Goal: Book appointment/travel/reservation

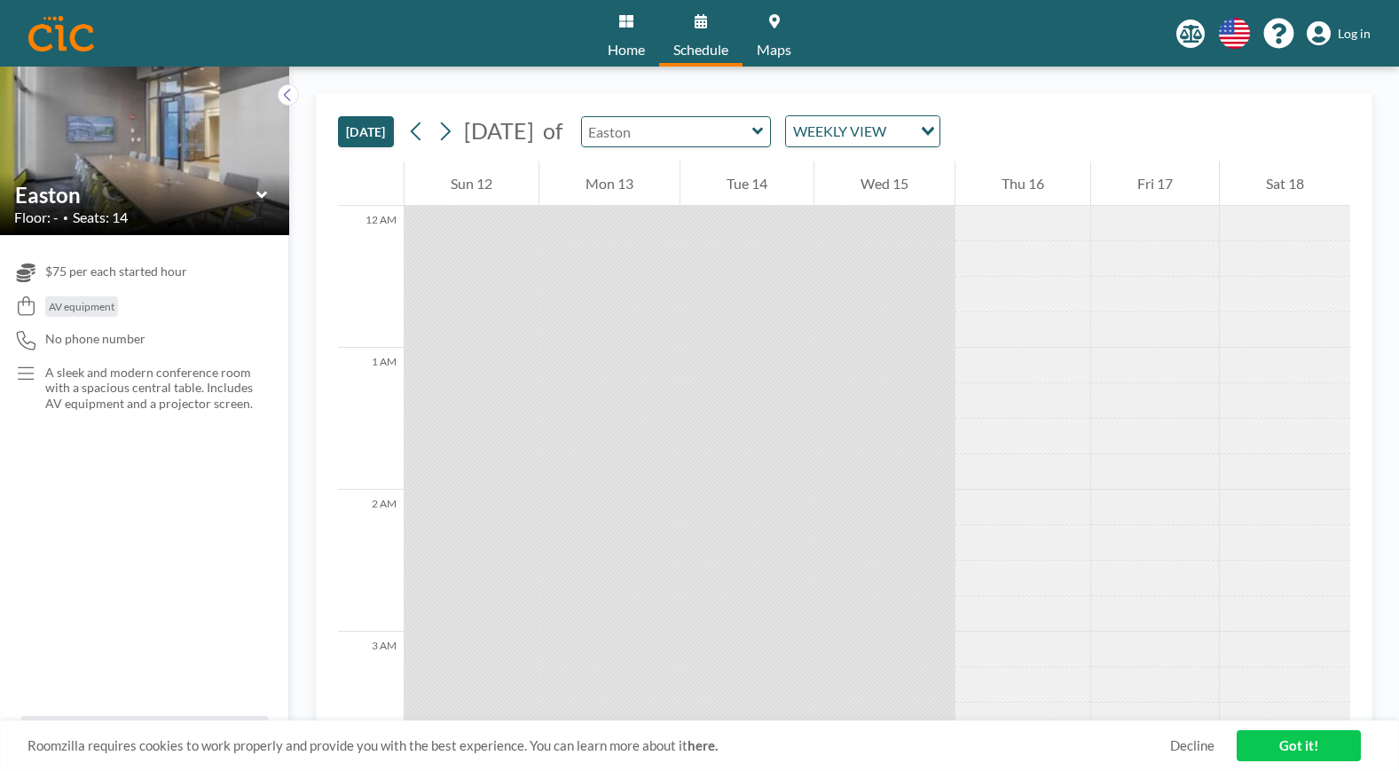
click at [772, 138] on div at bounding box center [676, 131] width 191 height 31
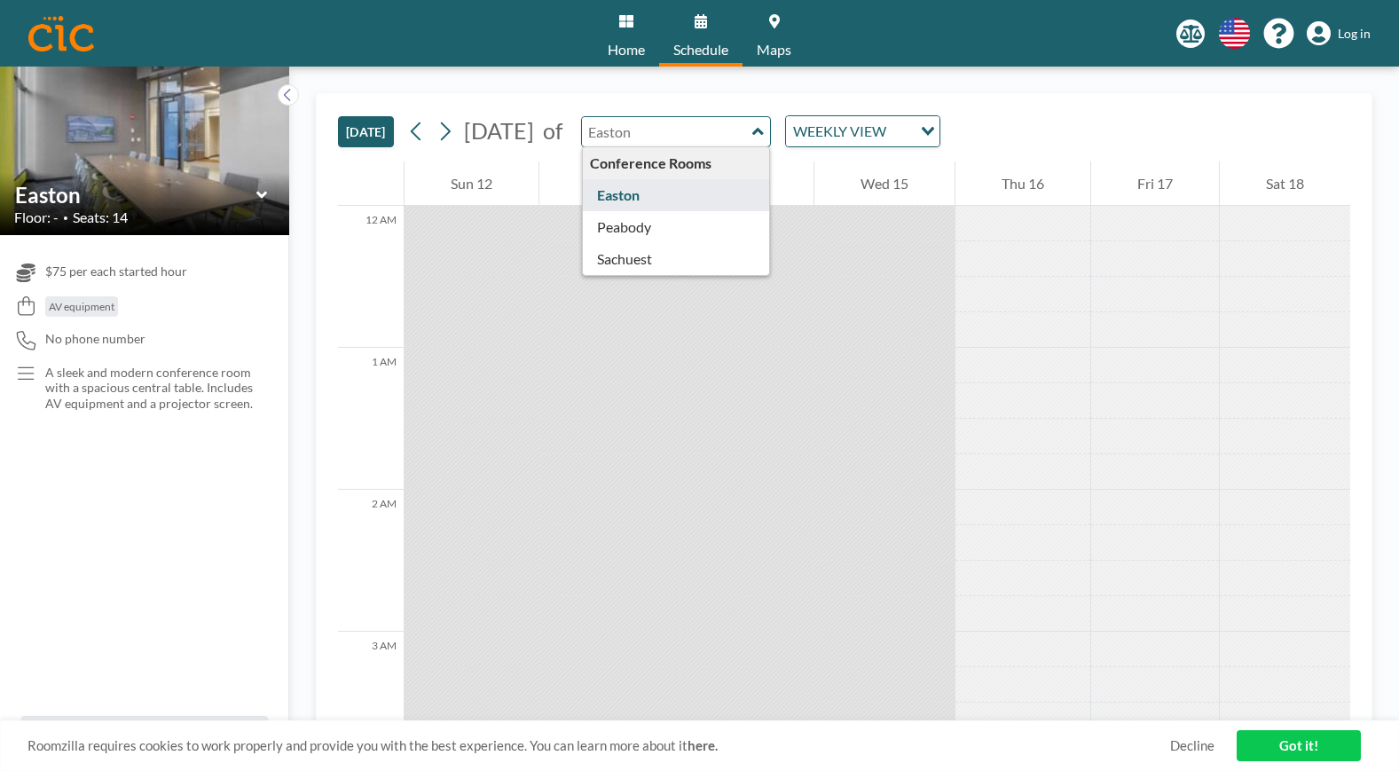
type input "Easton"
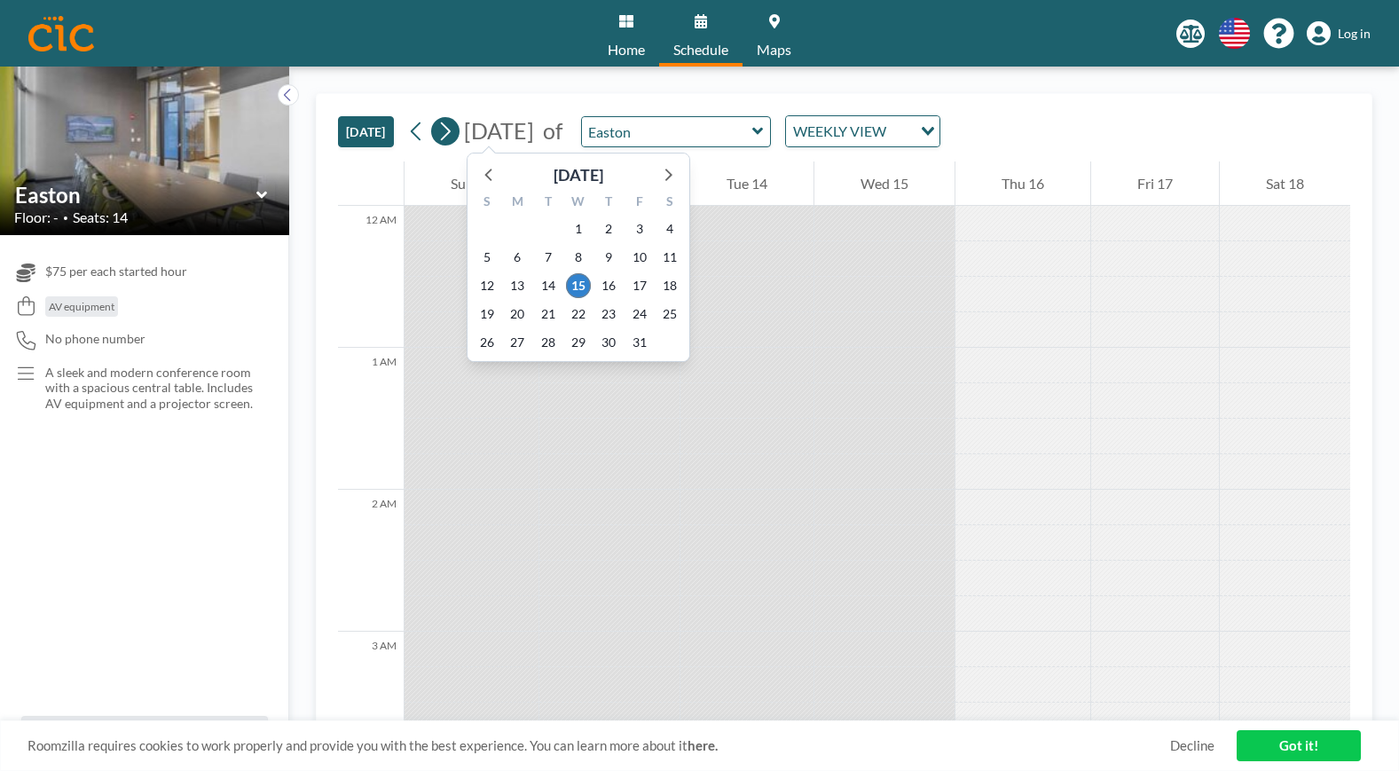
click at [444, 131] on icon at bounding box center [444, 131] width 17 height 27
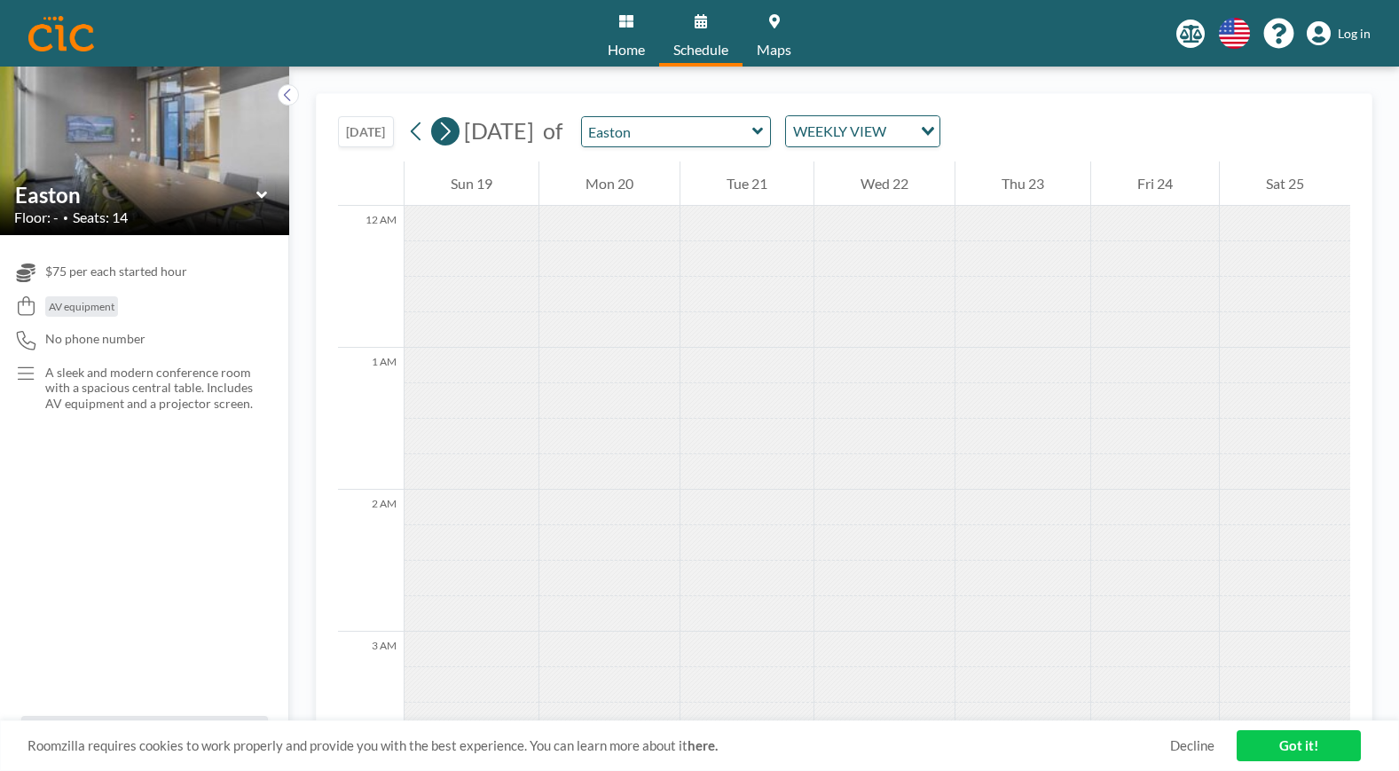
click at [444, 131] on icon at bounding box center [444, 131] width 17 height 27
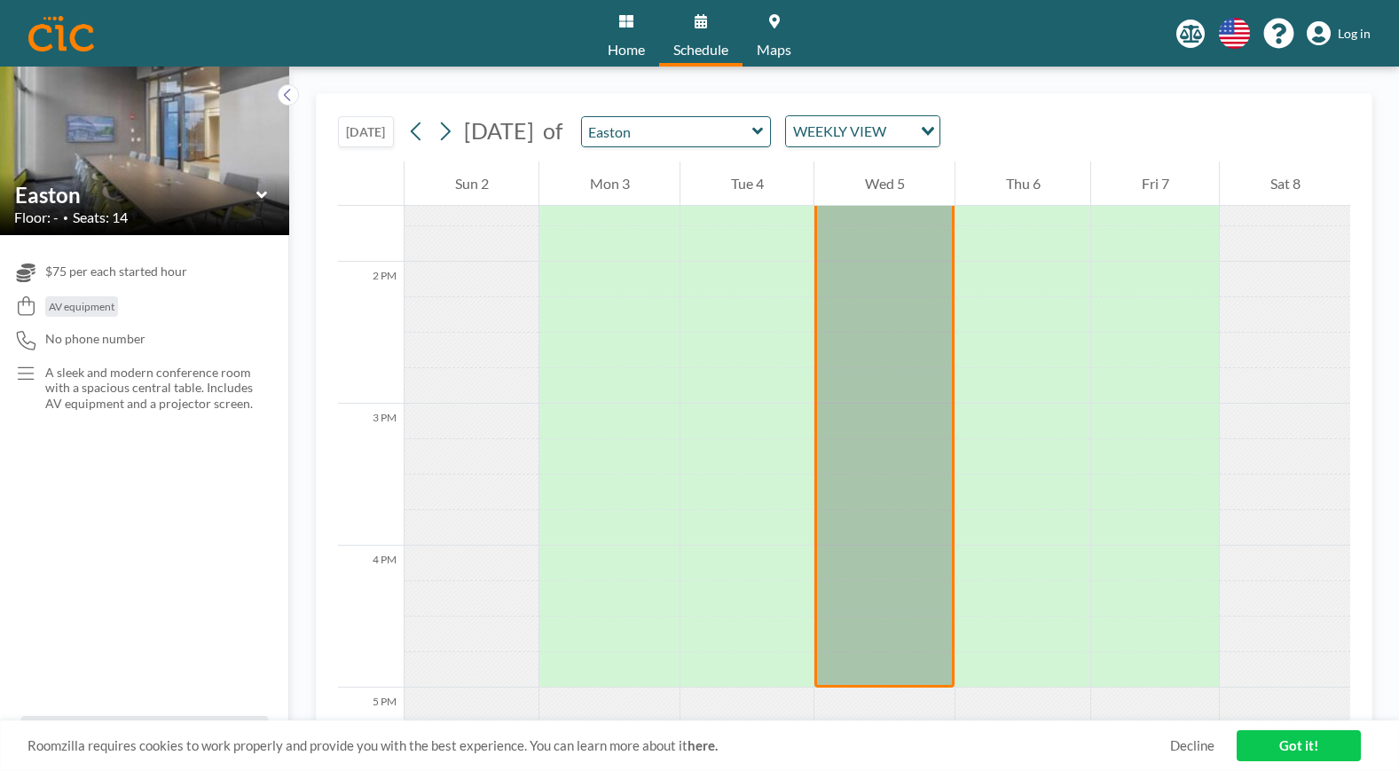
scroll to position [2890, 0]
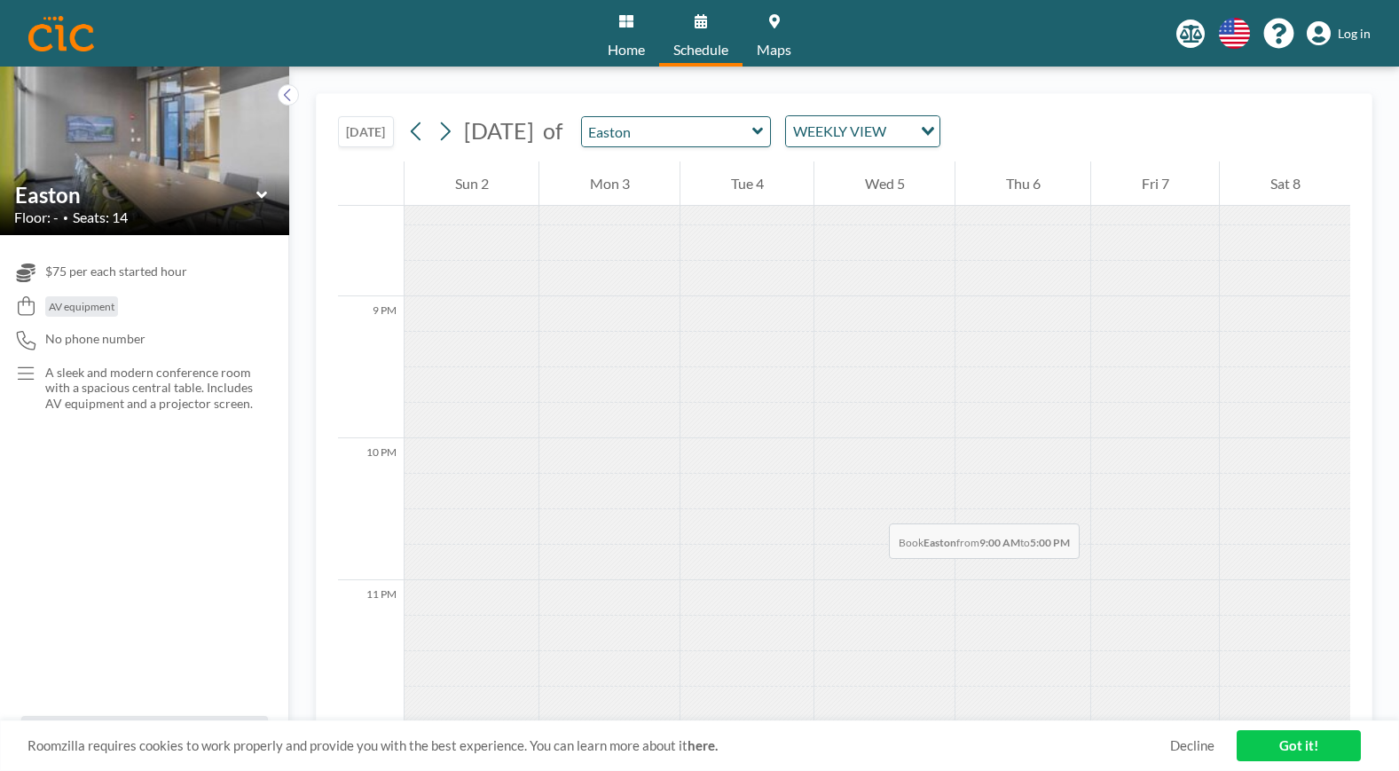
drag, startPoint x: 895, startPoint y: 412, endPoint x: 871, endPoint y: 506, distance: 96.2
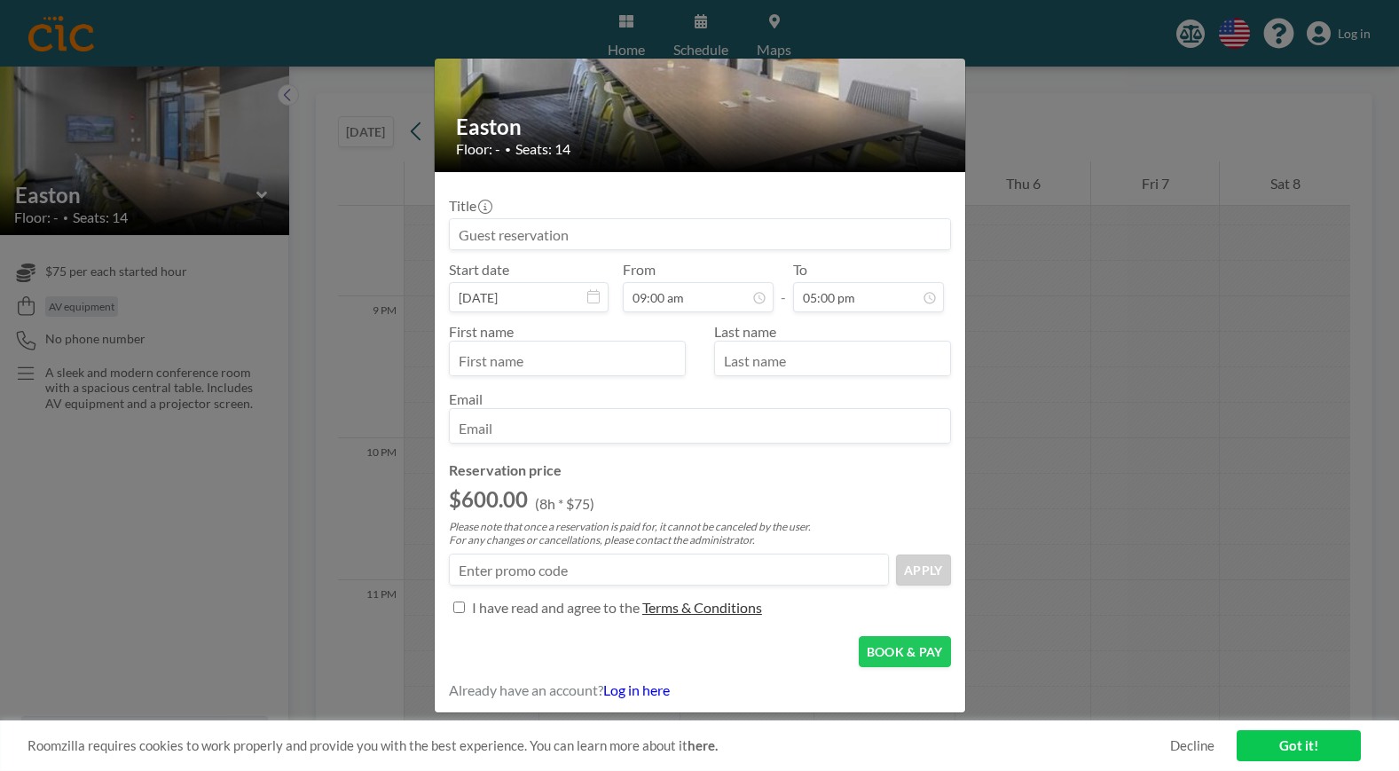
scroll to position [151, 0]
click at [556, 226] on input at bounding box center [700, 233] width 500 height 30
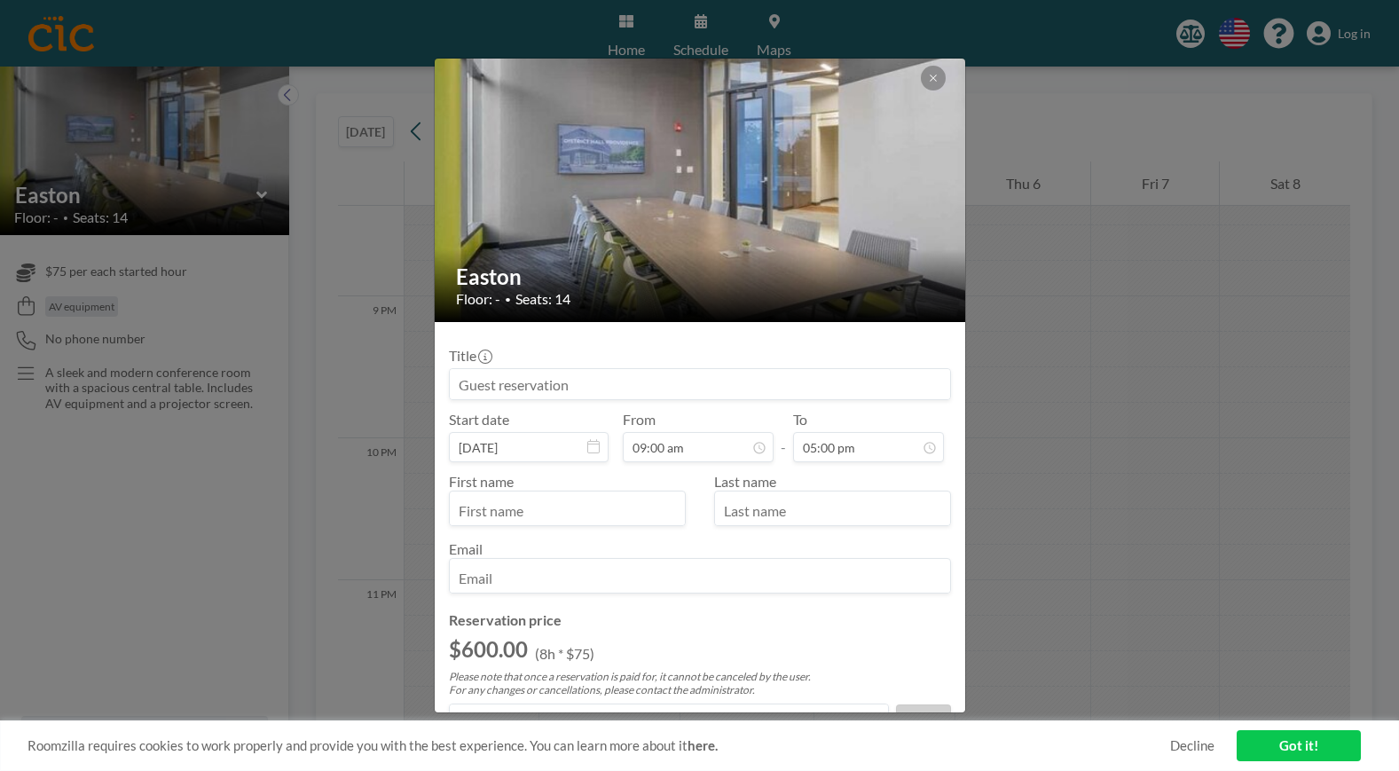
scroll to position [2146, 0]
click at [935, 79] on icon at bounding box center [933, 78] width 11 height 11
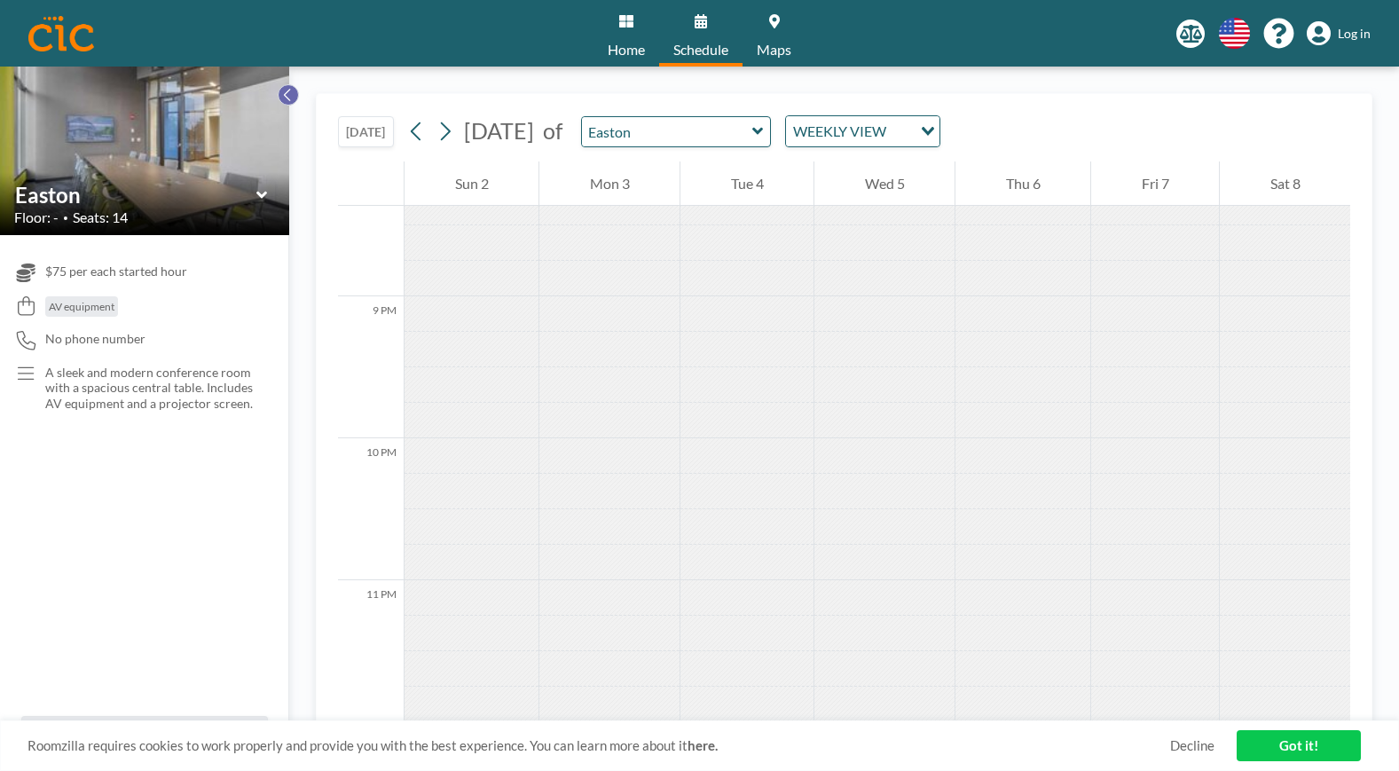
click at [292, 101] on icon at bounding box center [288, 95] width 12 height 18
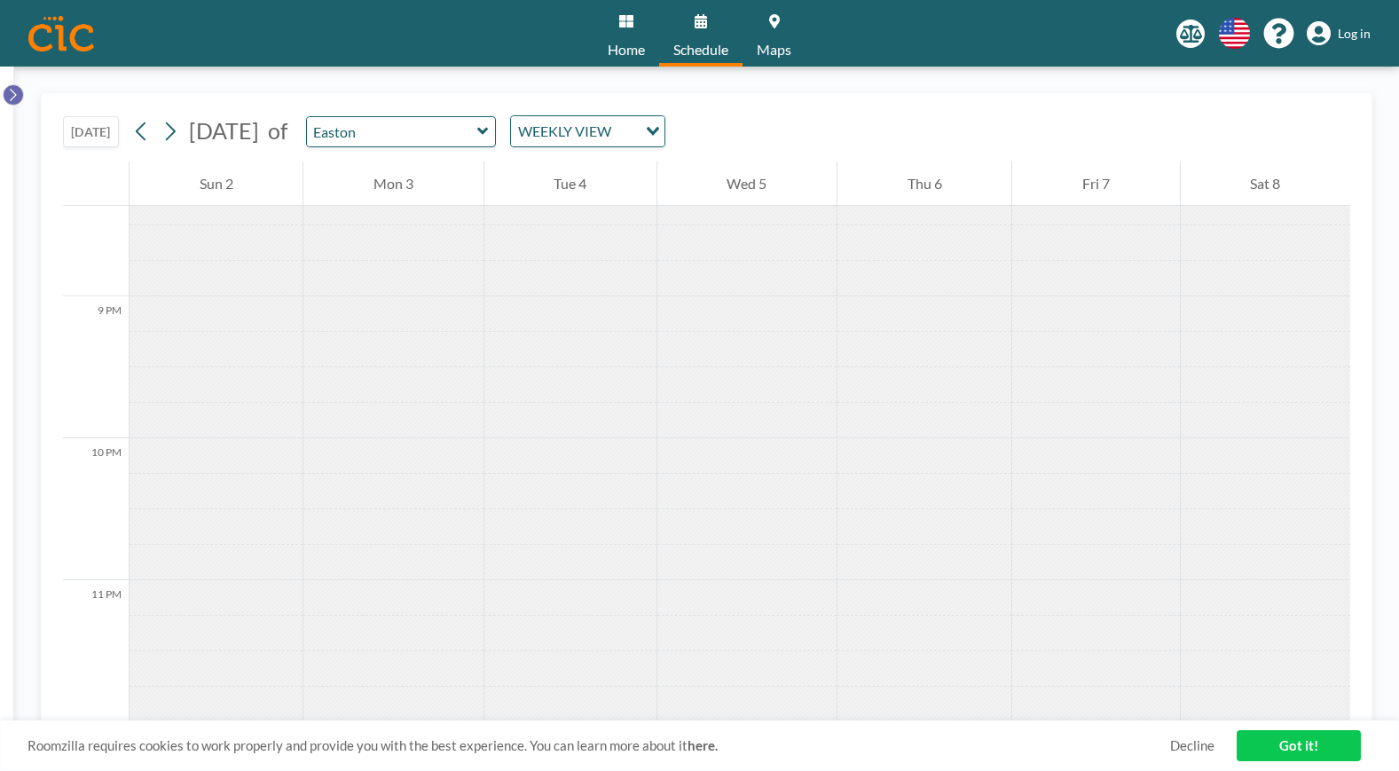
click at [12, 86] on icon at bounding box center [13, 95] width 12 height 18
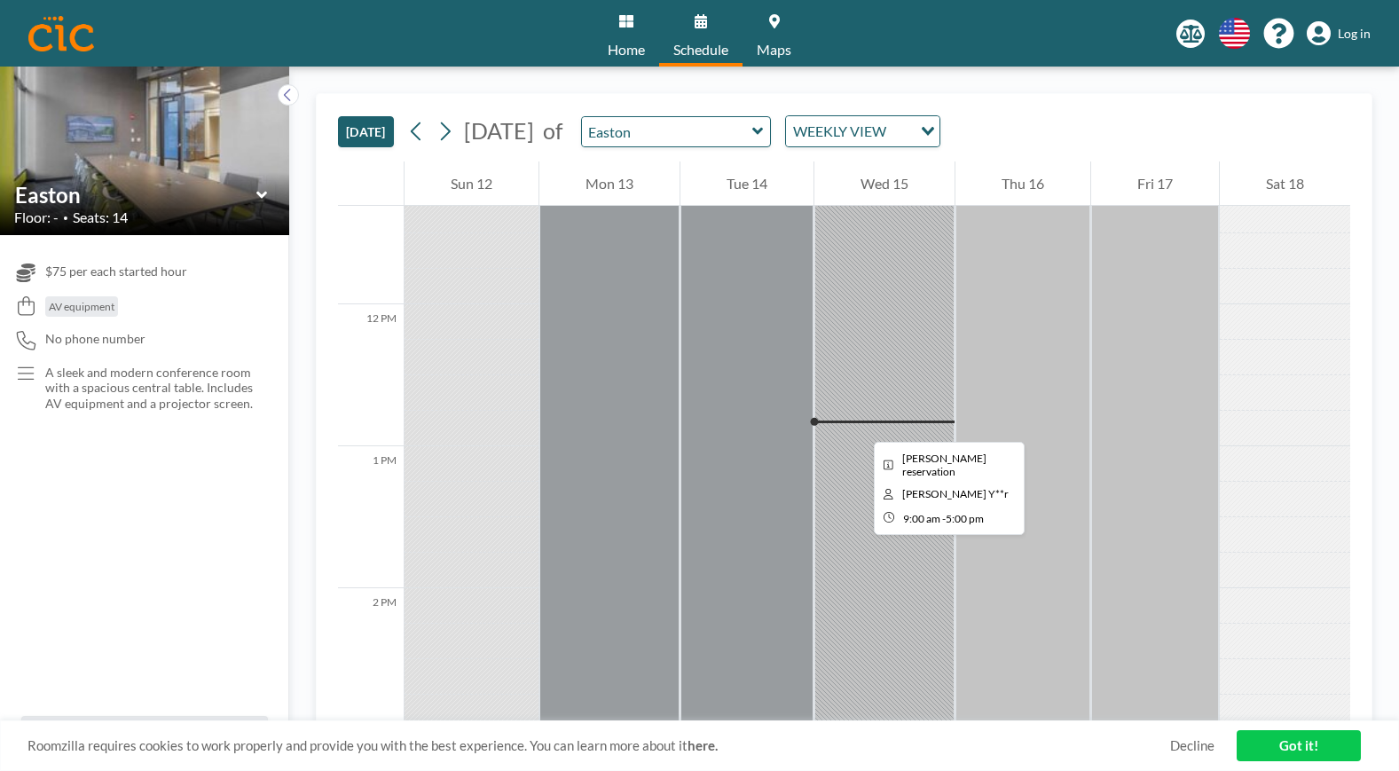
scroll to position [1596, 0]
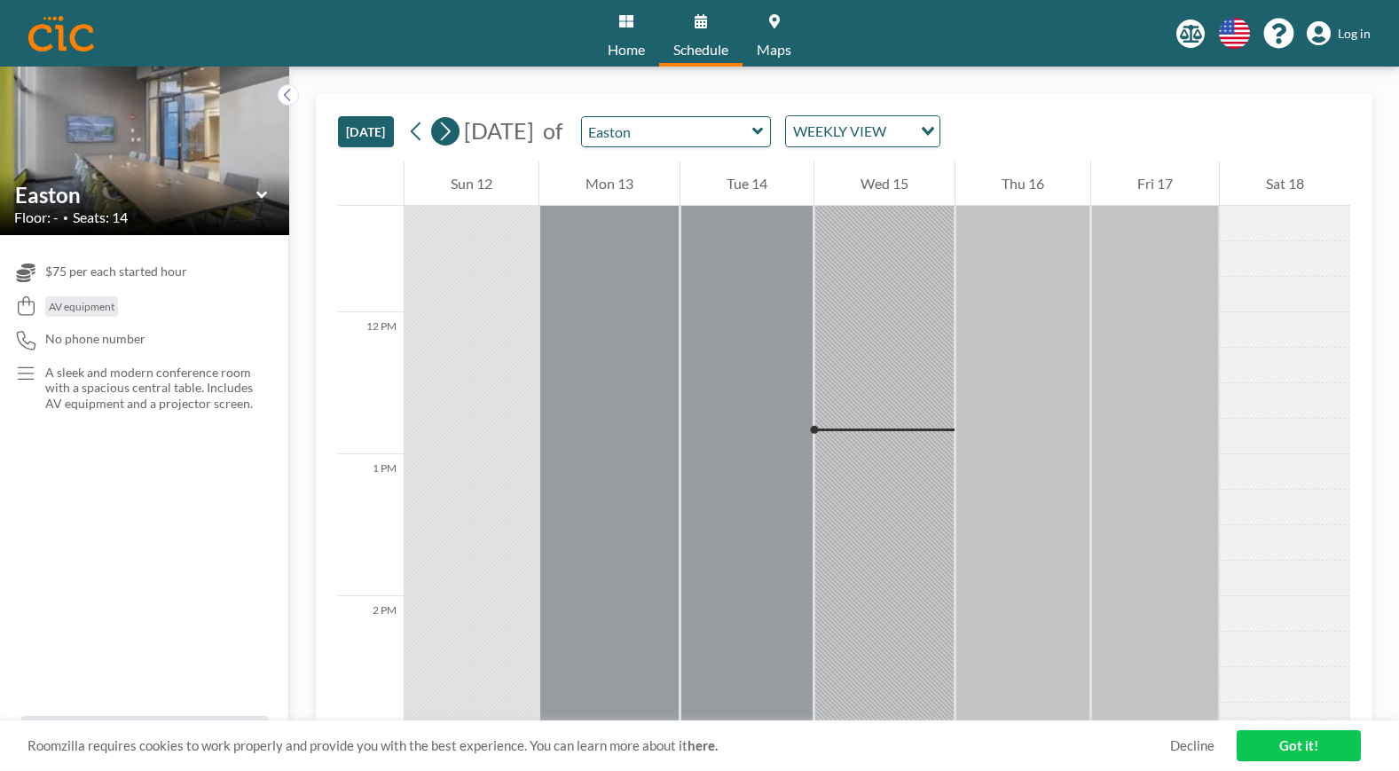
click at [451, 137] on icon at bounding box center [444, 131] width 17 height 27
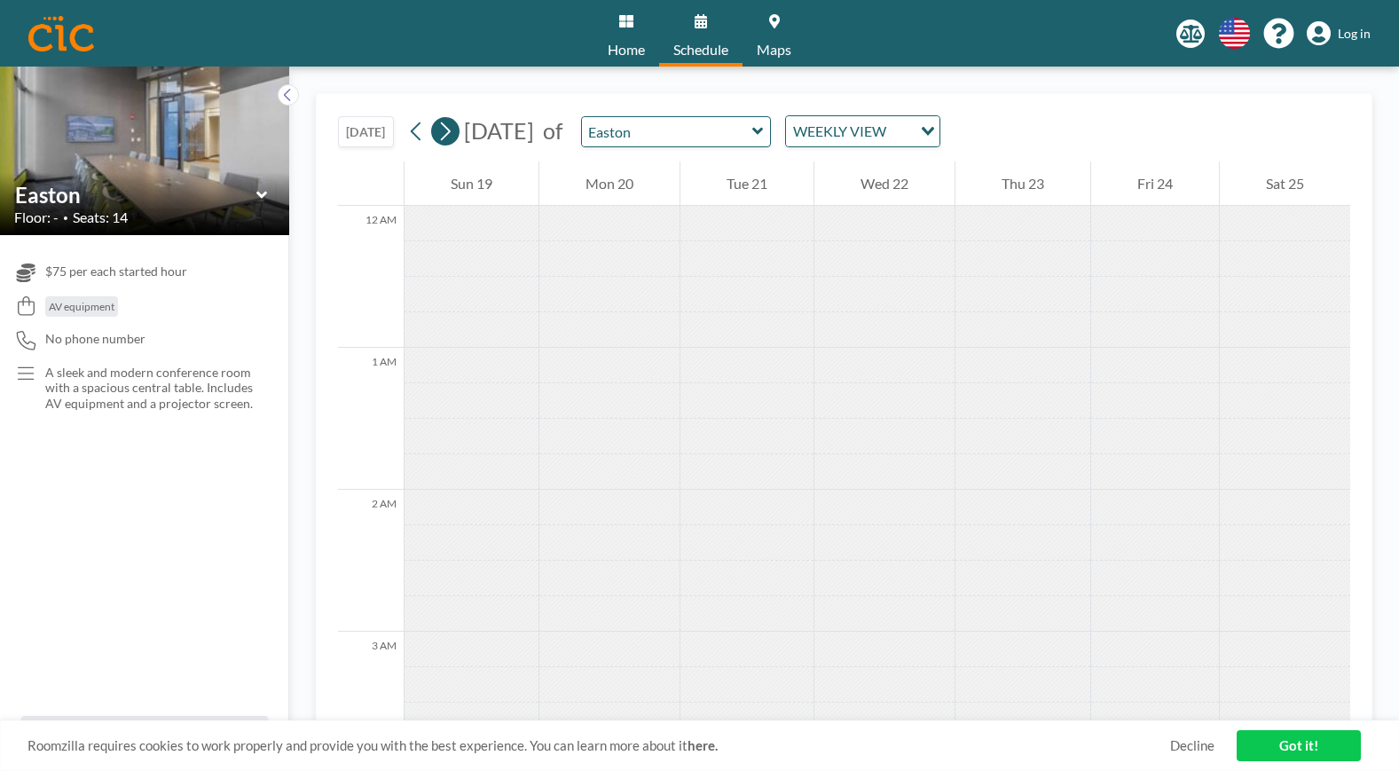
click at [451, 137] on icon at bounding box center [444, 131] width 17 height 27
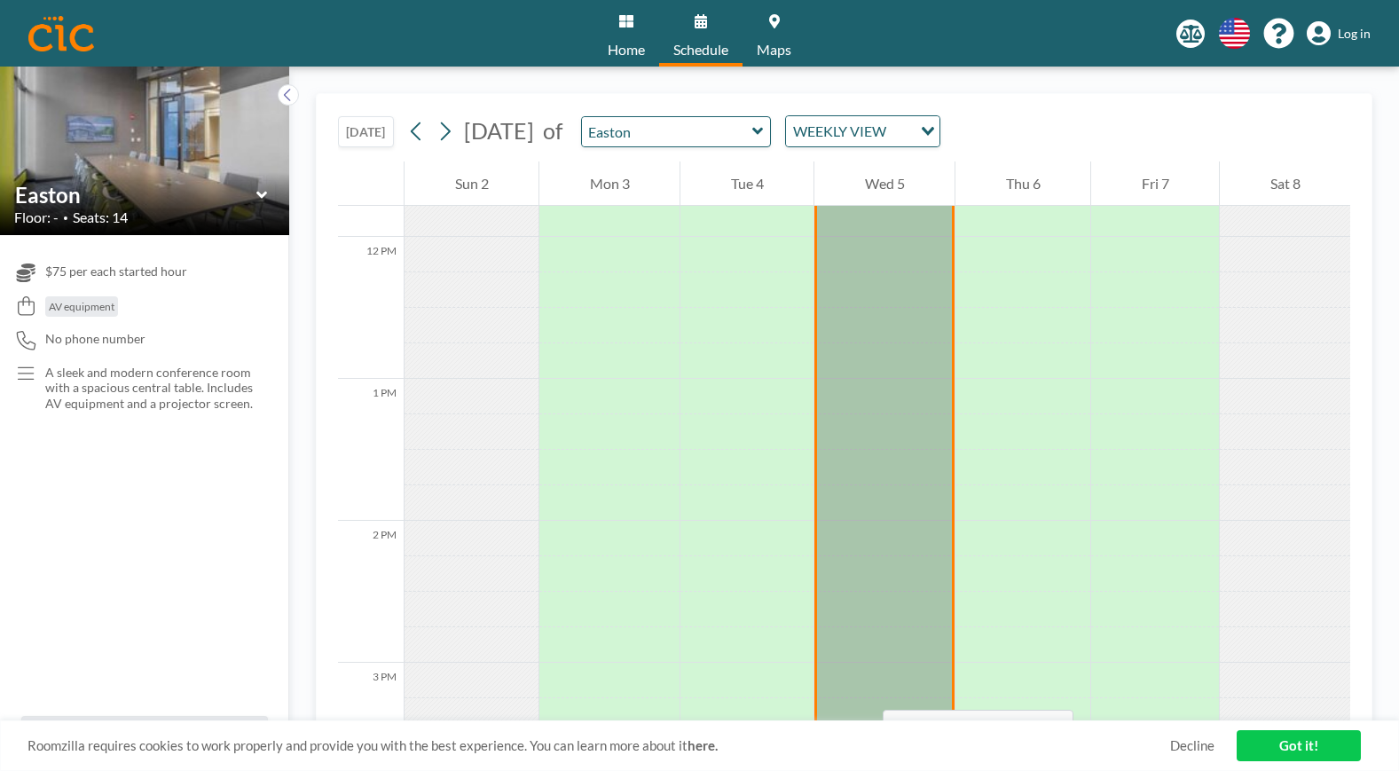
scroll to position [2058, 0]
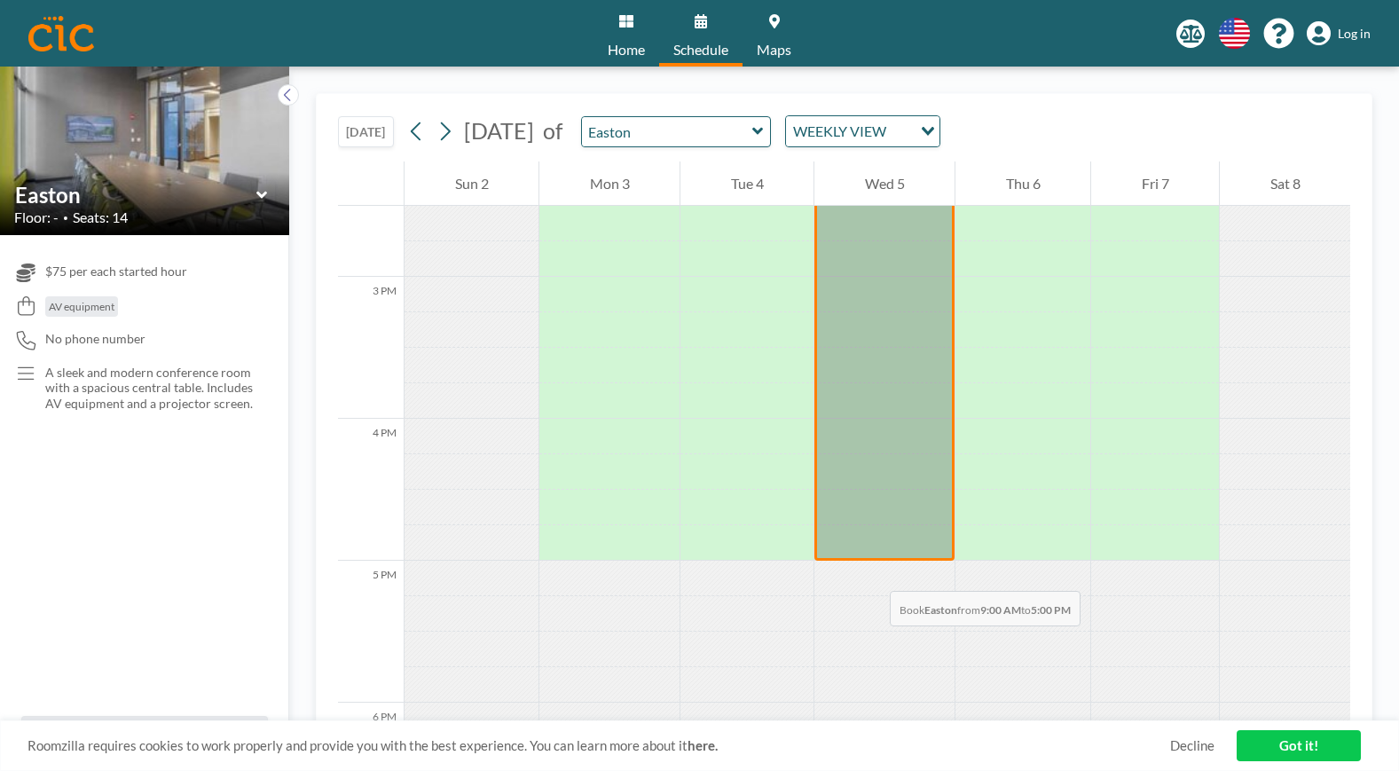
drag, startPoint x: 827, startPoint y: 266, endPoint x: 872, endPoint y: 573, distance: 310.2
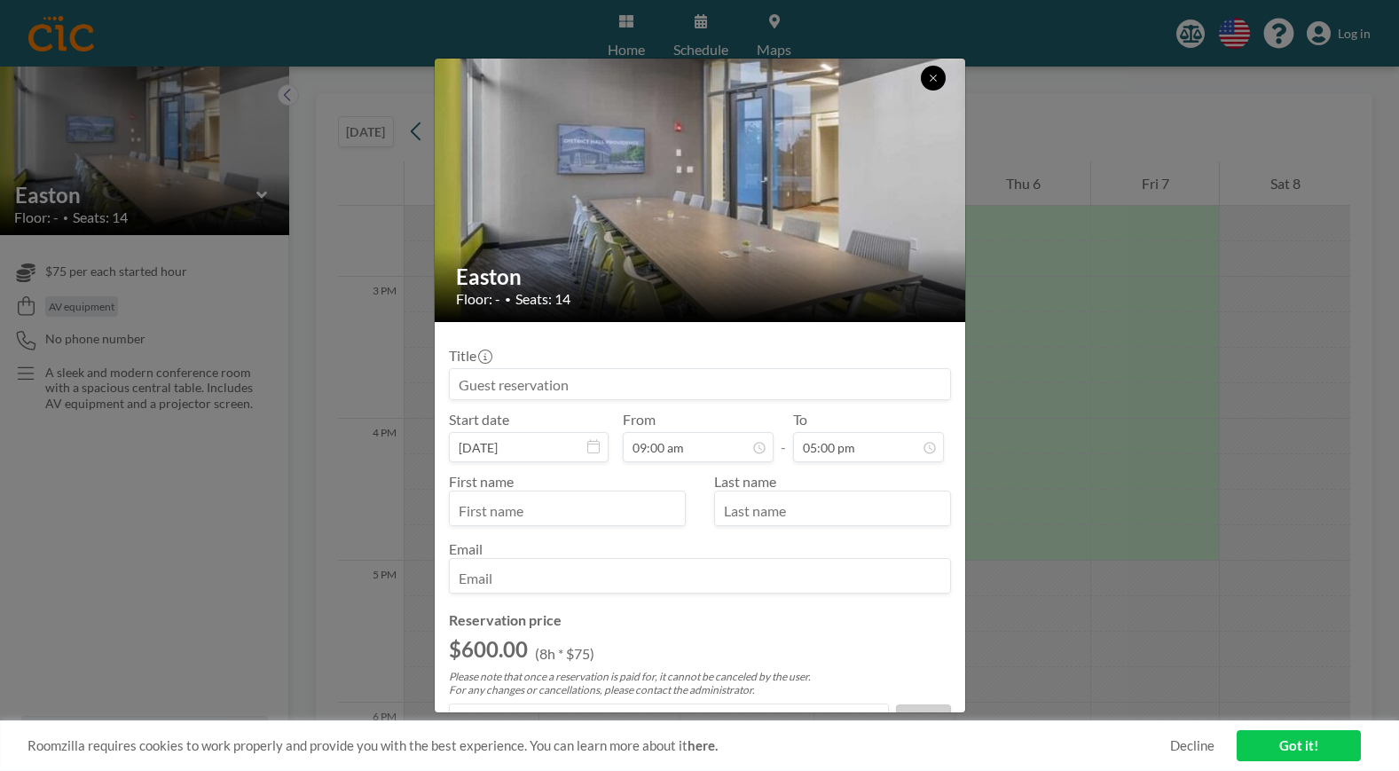
click at [936, 73] on icon at bounding box center [933, 78] width 11 height 11
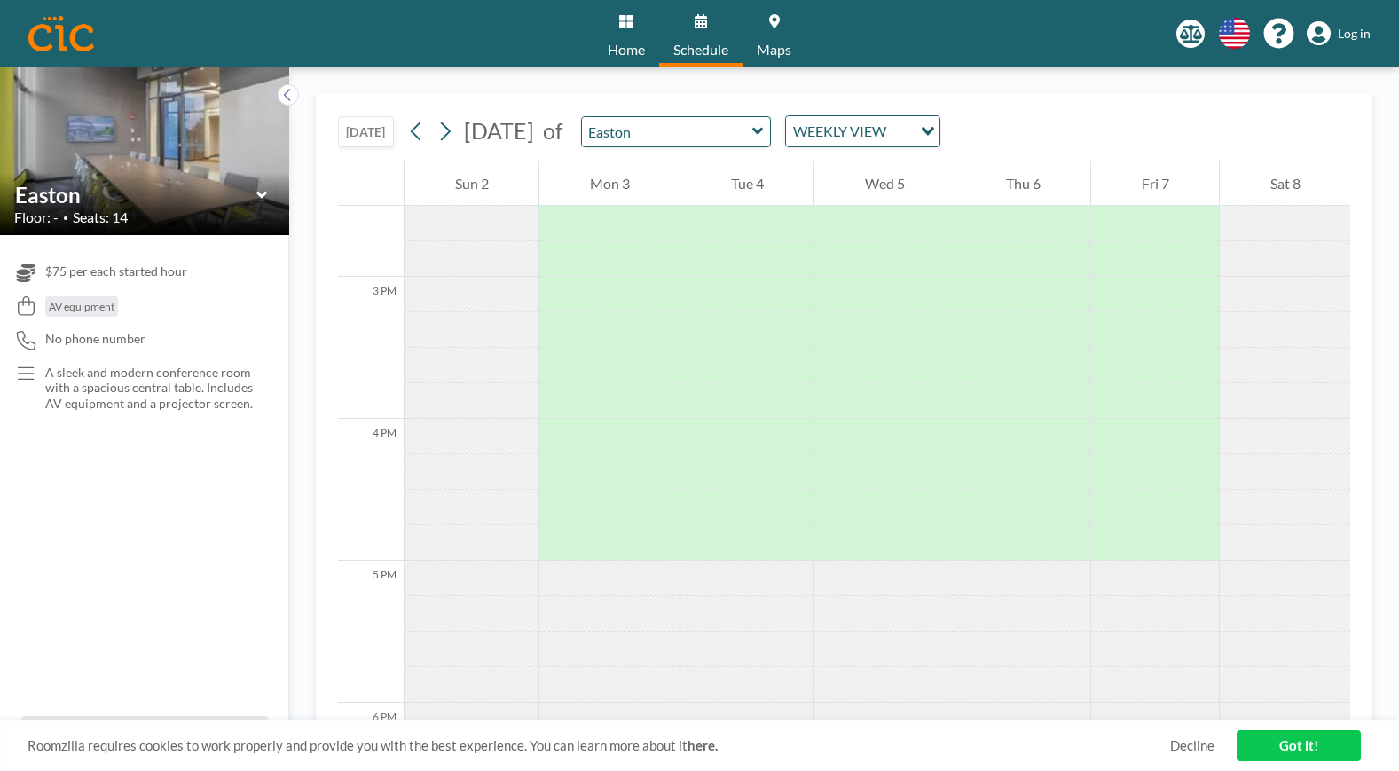
scroll to position [2263, 0]
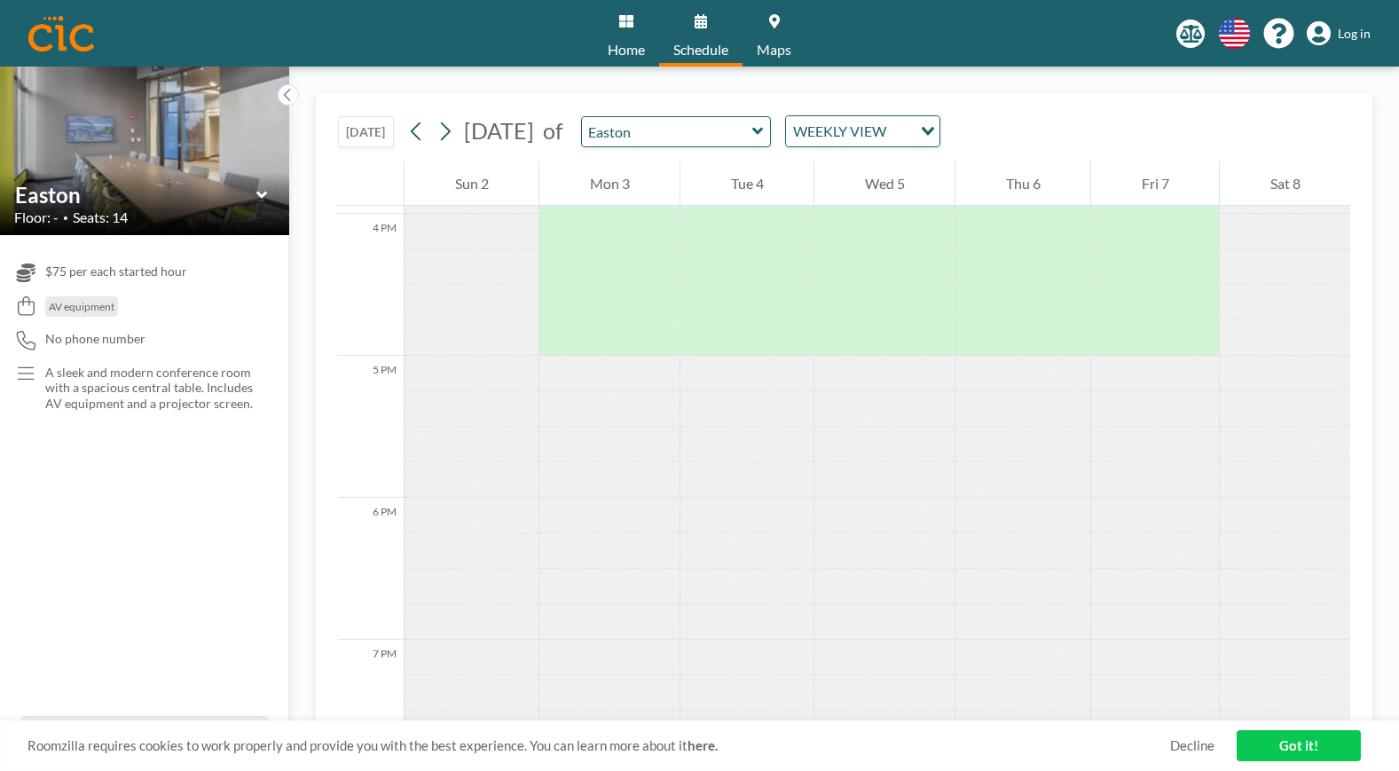
click at [60, 33] on img at bounding box center [61, 33] width 66 height 35
click at [69, 45] on img at bounding box center [61, 33] width 66 height 35
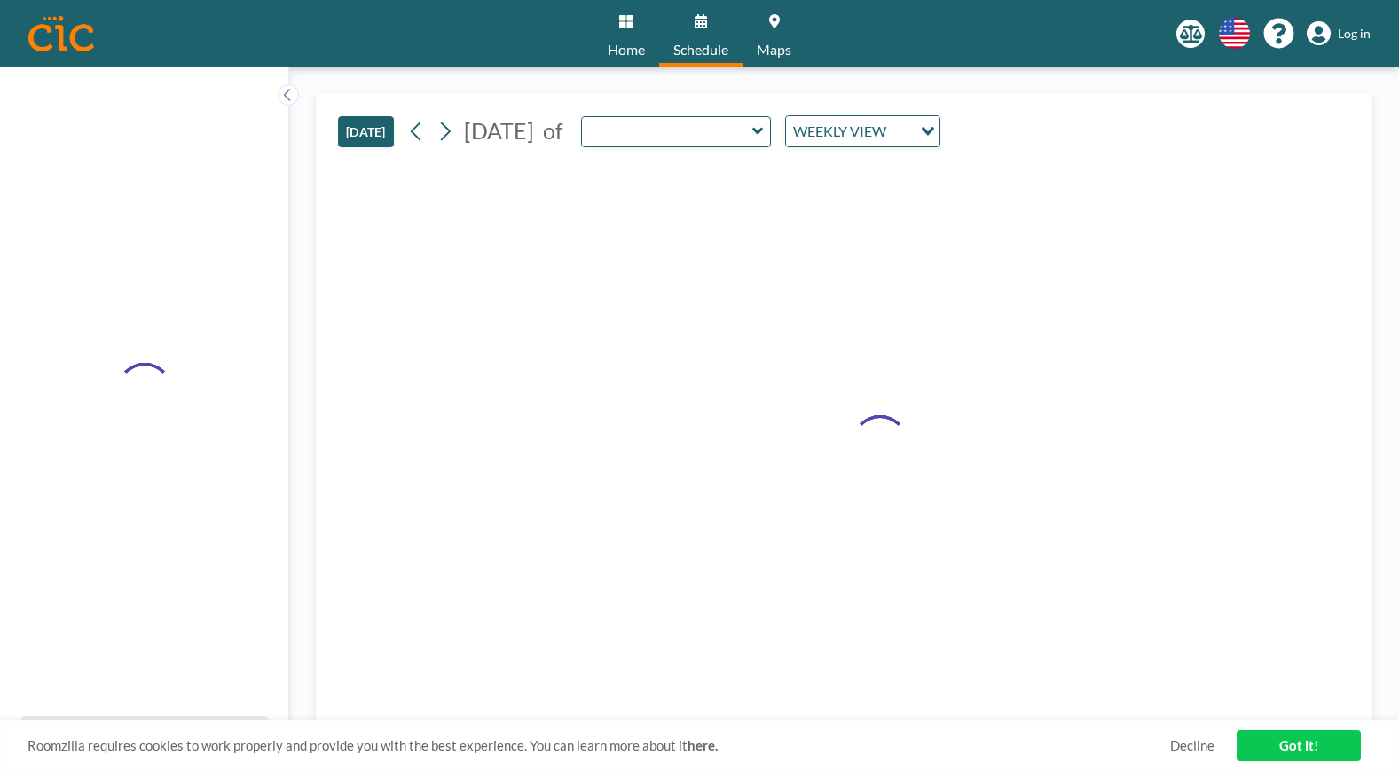
type input "Easton"
